Goal: Navigation & Orientation: Go to known website

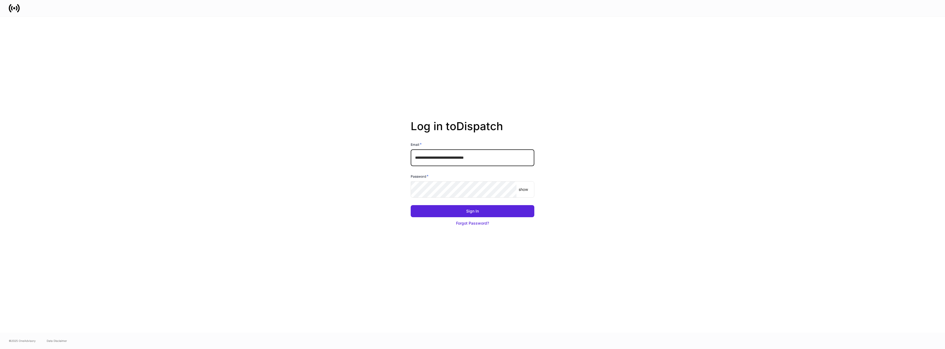
click at [491, 157] on input "**********" at bounding box center [473, 157] width 124 height 16
type input "**********"
click at [480, 213] on button "Sign In" at bounding box center [473, 211] width 124 height 12
